Goal: Information Seeking & Learning: Learn about a topic

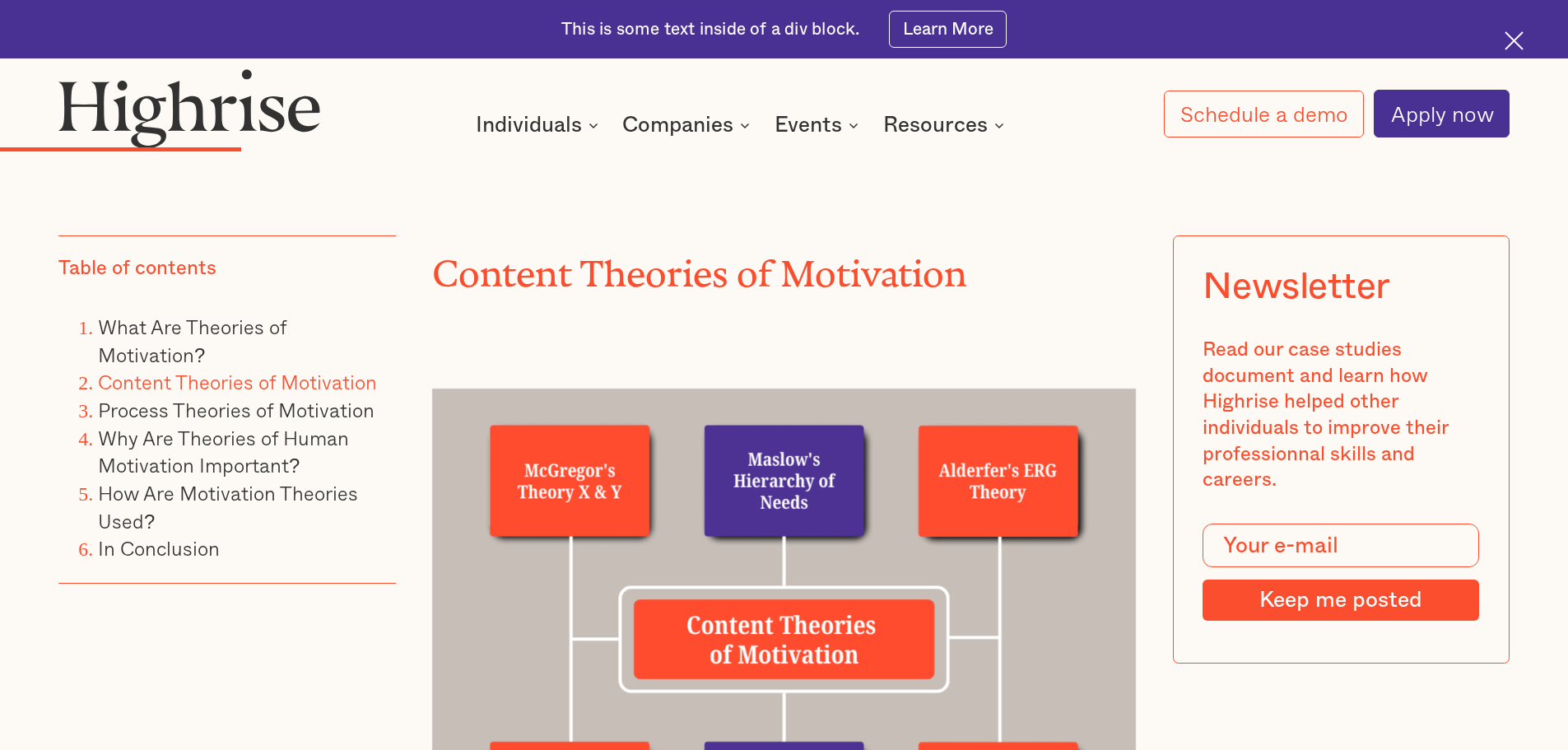
scroll to position [3705, 0]
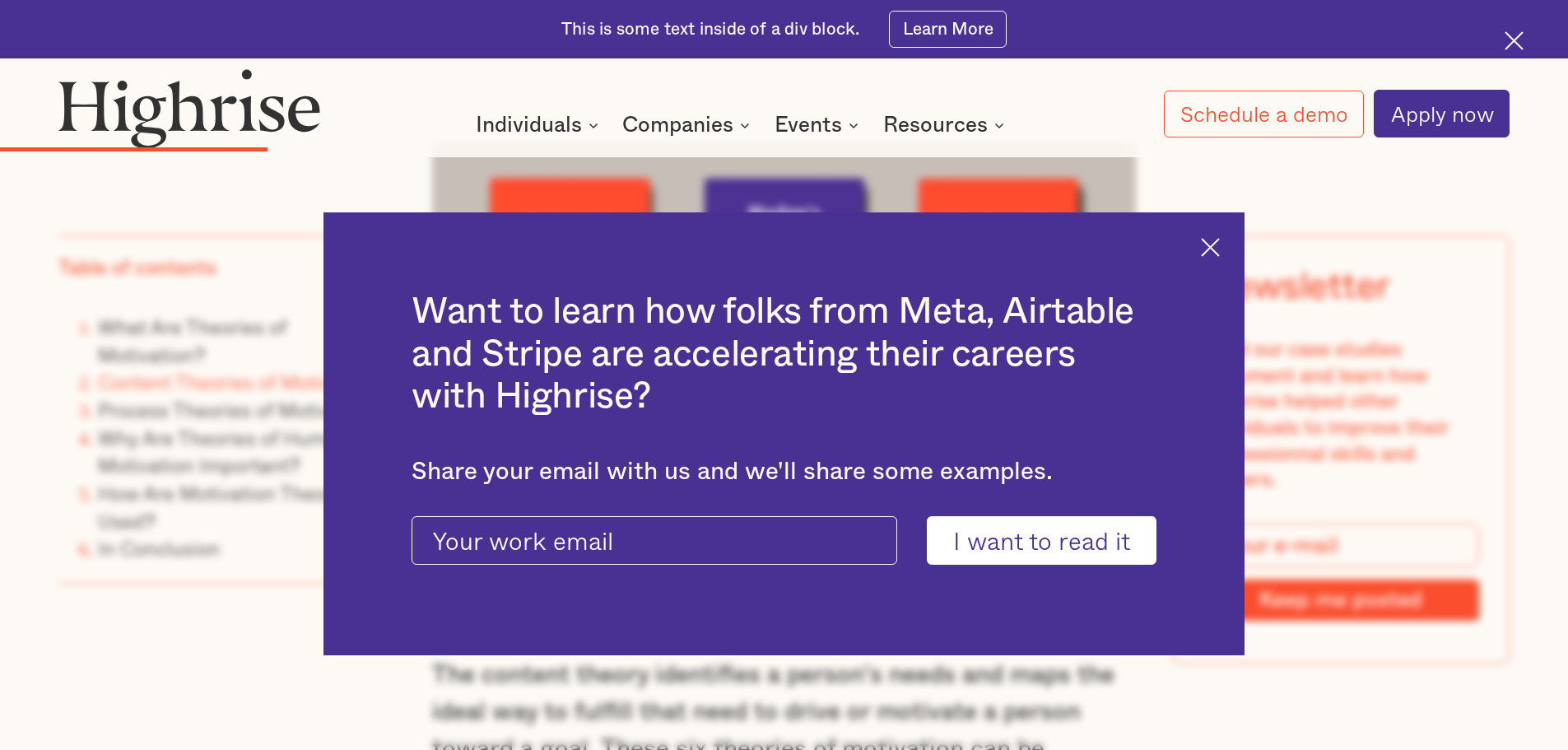
click at [1220, 250] on img at bounding box center [1210, 247] width 19 height 19
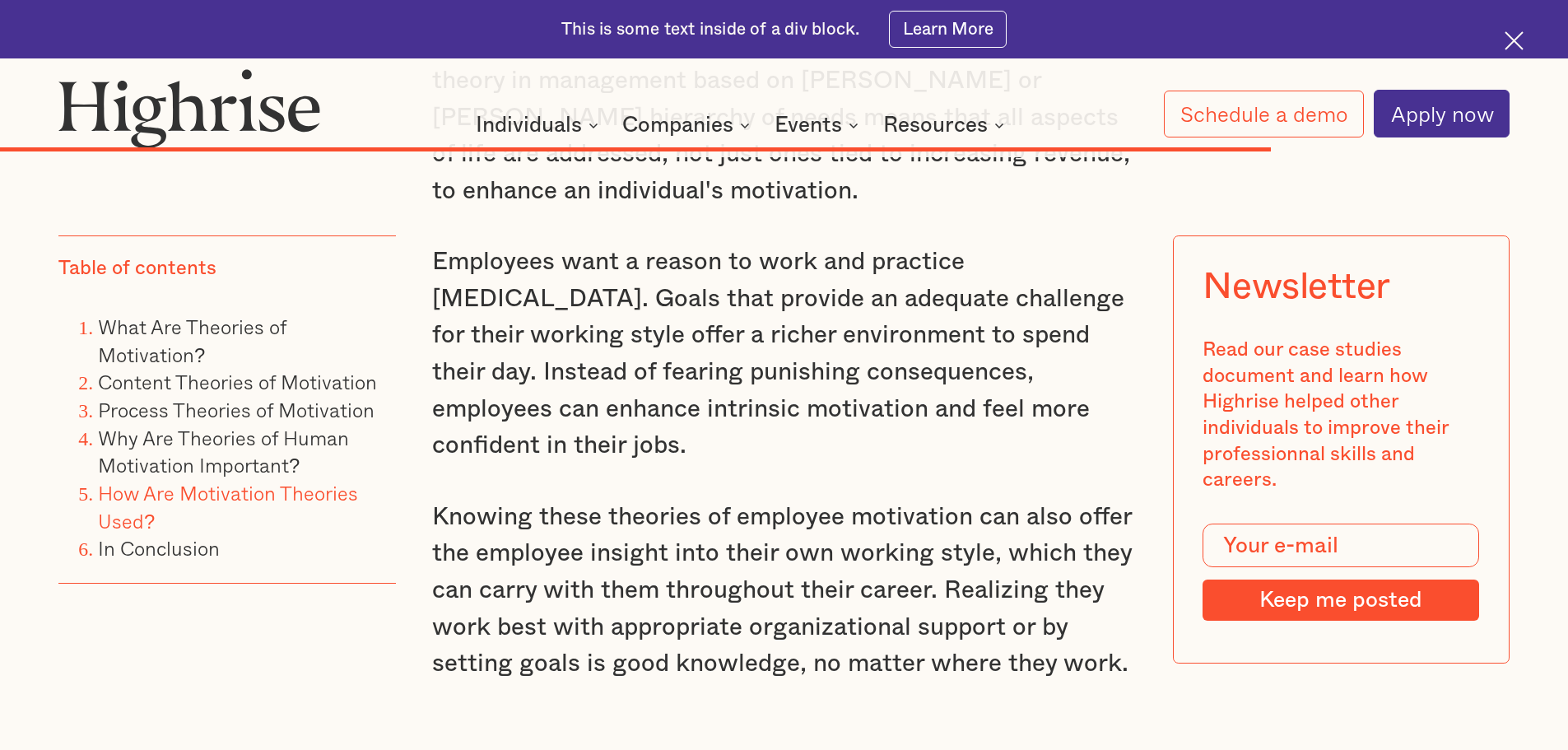
scroll to position [14324, 0]
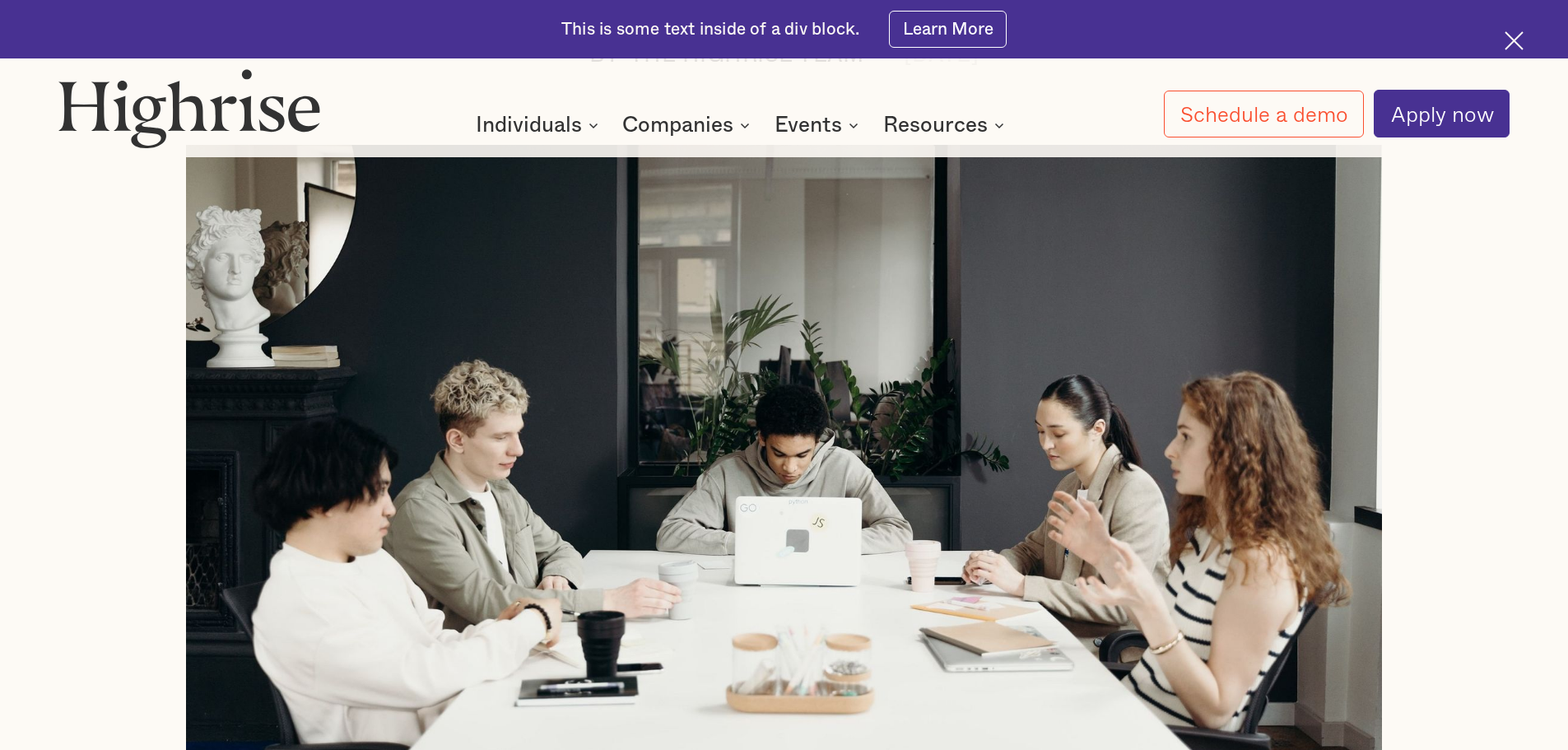
scroll to position [1235, 0]
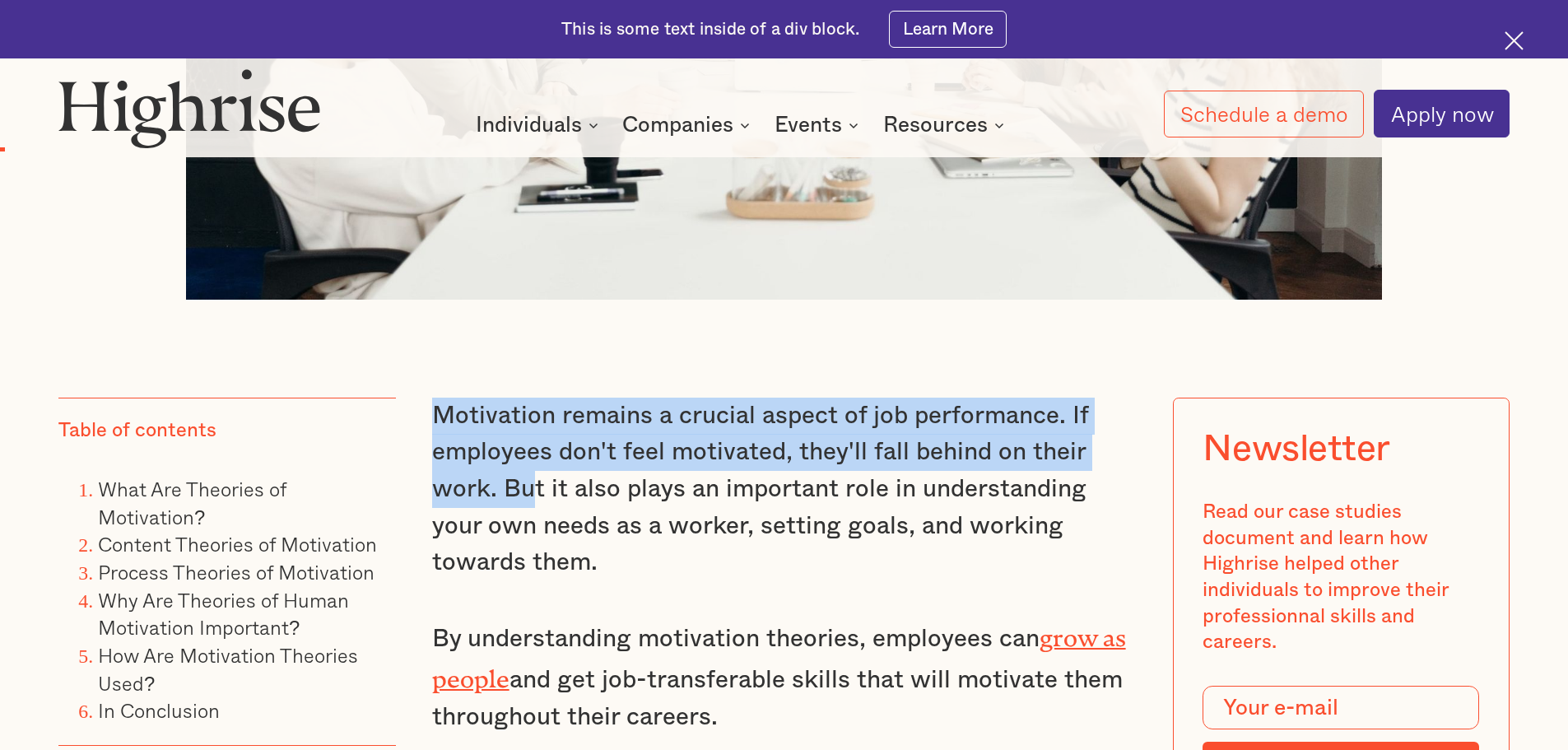
drag, startPoint x: 437, startPoint y: 424, endPoint x: 529, endPoint y: 516, distance: 130.1
click at [530, 517] on p "Motivation remains a crucial aspect of job performance. If employees don't feel…" at bounding box center [784, 489] width 705 height 183
click at [520, 509] on p "Motivation remains a crucial aspect of job performance. If employees don't feel…" at bounding box center [784, 489] width 705 height 183
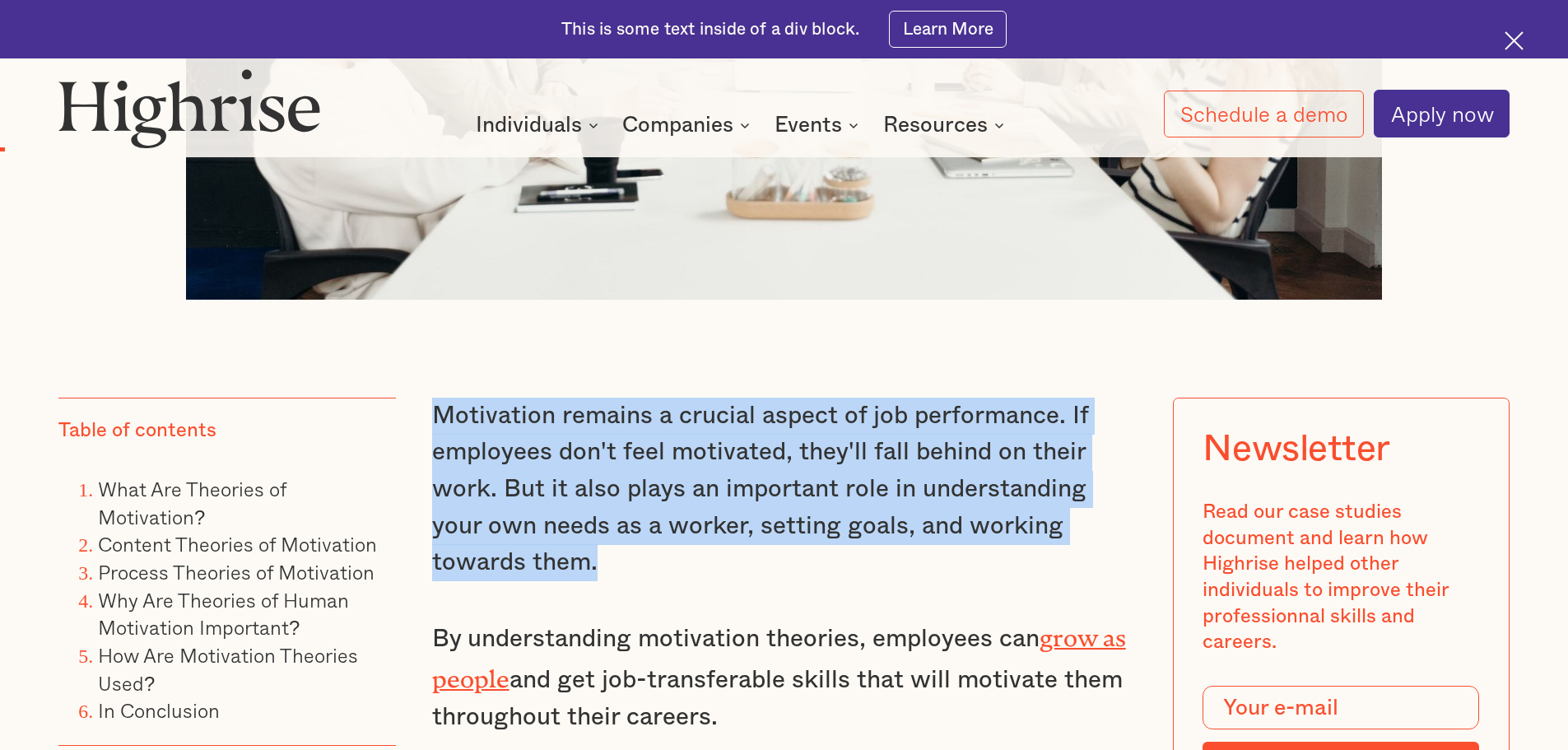
drag, startPoint x: 622, startPoint y: 575, endPoint x: 436, endPoint y: 423, distance: 240.2
click at [436, 423] on p "Motivation remains a crucial aspect of job performance. If employees don't feel…" at bounding box center [784, 489] width 705 height 183
copy p "Motivation remains a crucial aspect of job performance. If employees don't feel…"
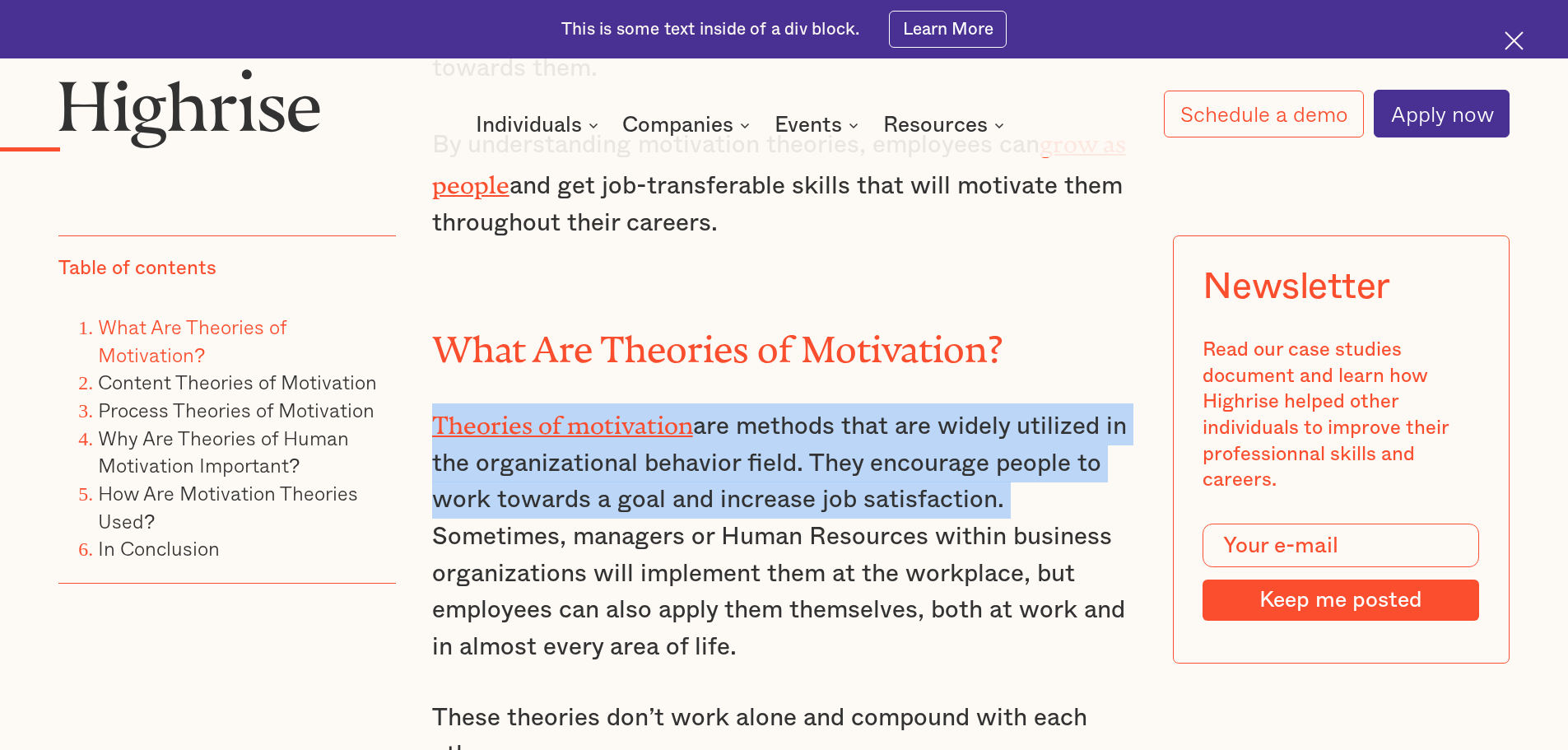
drag, startPoint x: 1012, startPoint y: 507, endPoint x: 434, endPoint y: 428, distance: 583.4
click at [434, 428] on p "Theories of motivation are methods that are widely utilized in the organization…" at bounding box center [784, 534] width 705 height 262
copy p "Theories of motivation are methods that are widely utilized in the organization…"
